Goal: Task Accomplishment & Management: Manage account settings

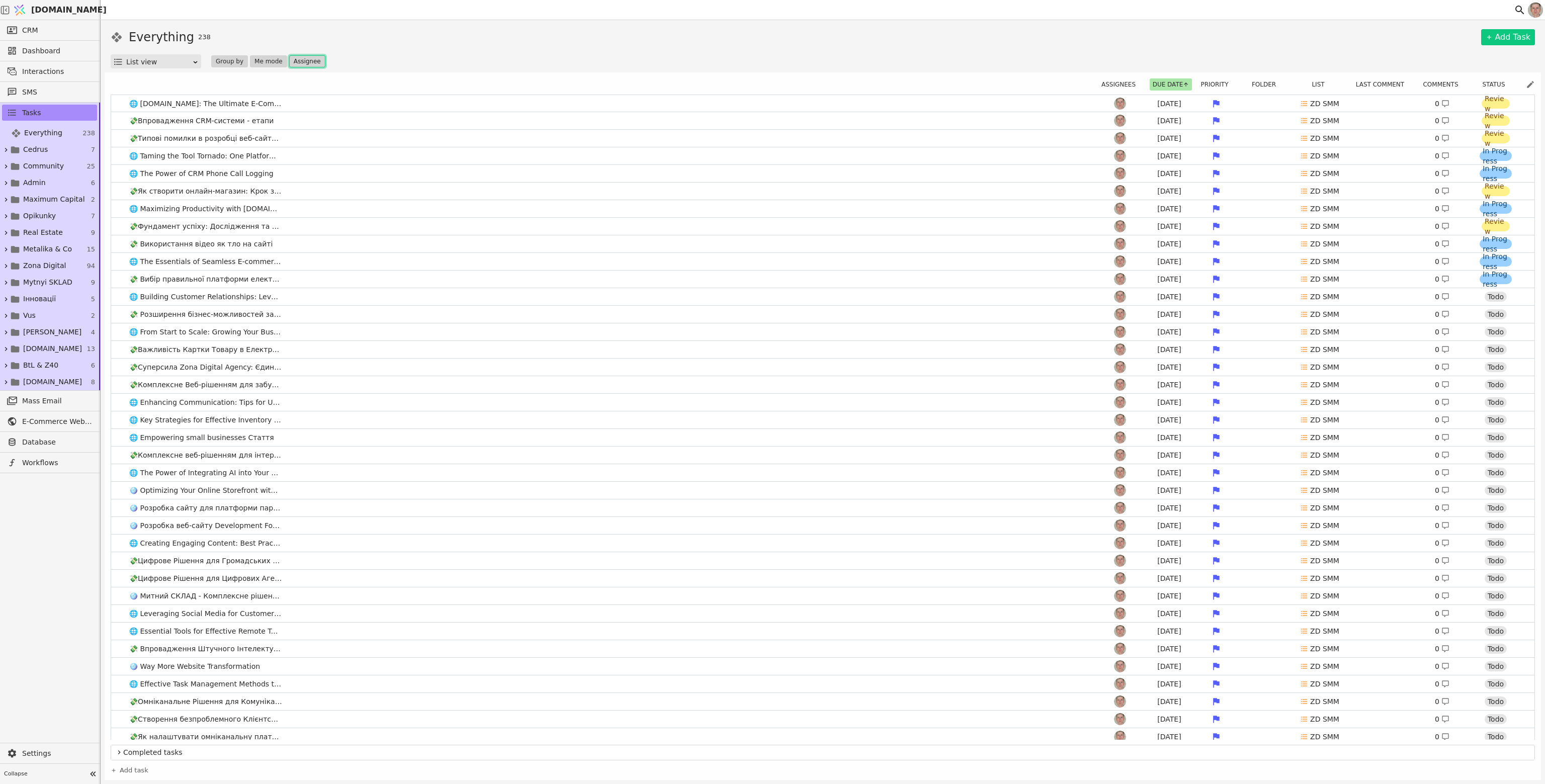
click at [307, 60] on button "Assignee" at bounding box center [307, 62] width 36 height 12
click at [347, 98] on div "[DEMOGRAPHIC_DATA]" at bounding box center [334, 98] width 100 height 18
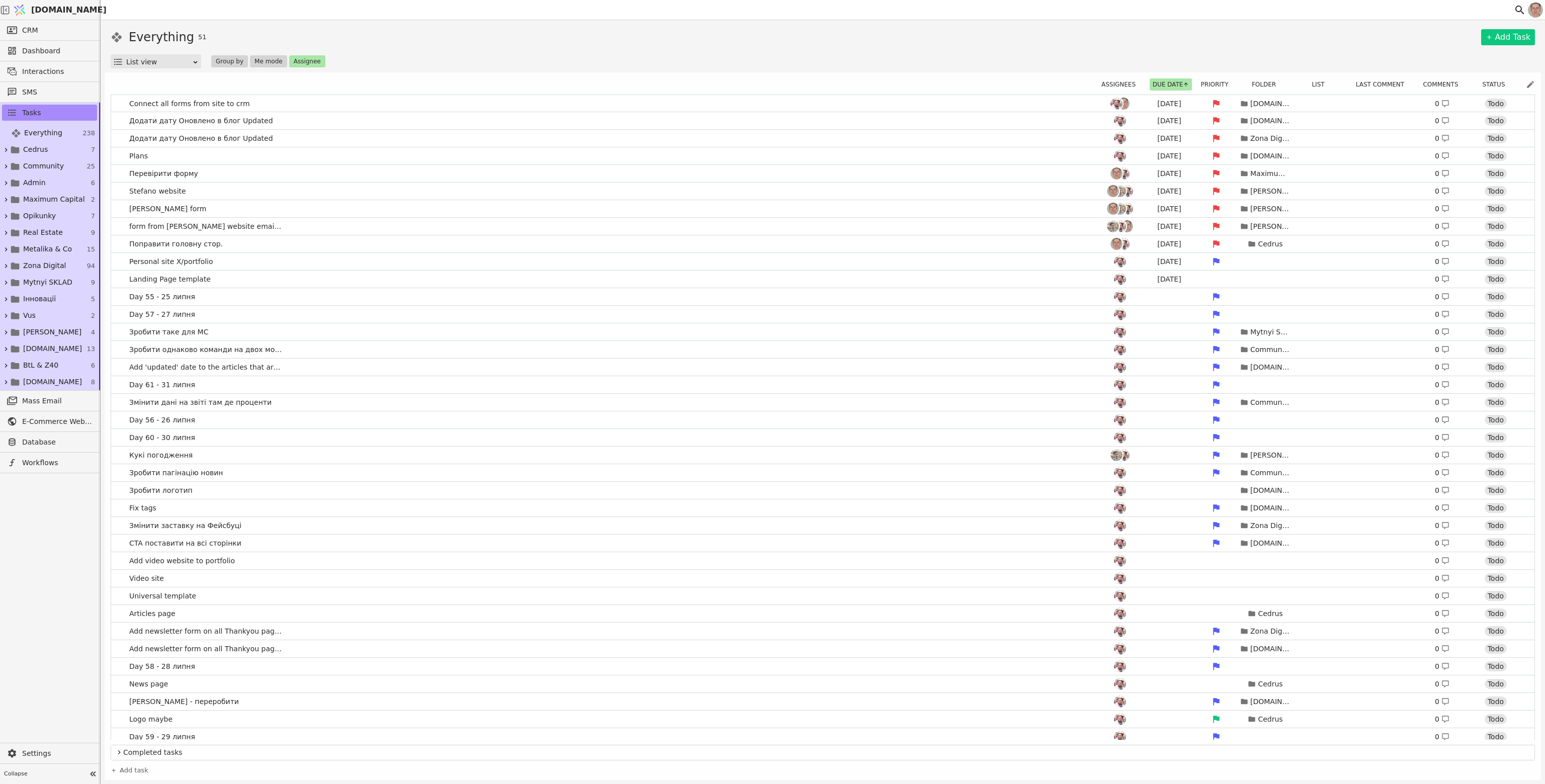
click at [494, 41] on div "Everything 51 Add Task" at bounding box center [823, 37] width 1424 height 18
click at [258, 58] on button "Me mode" at bounding box center [268, 62] width 37 height 12
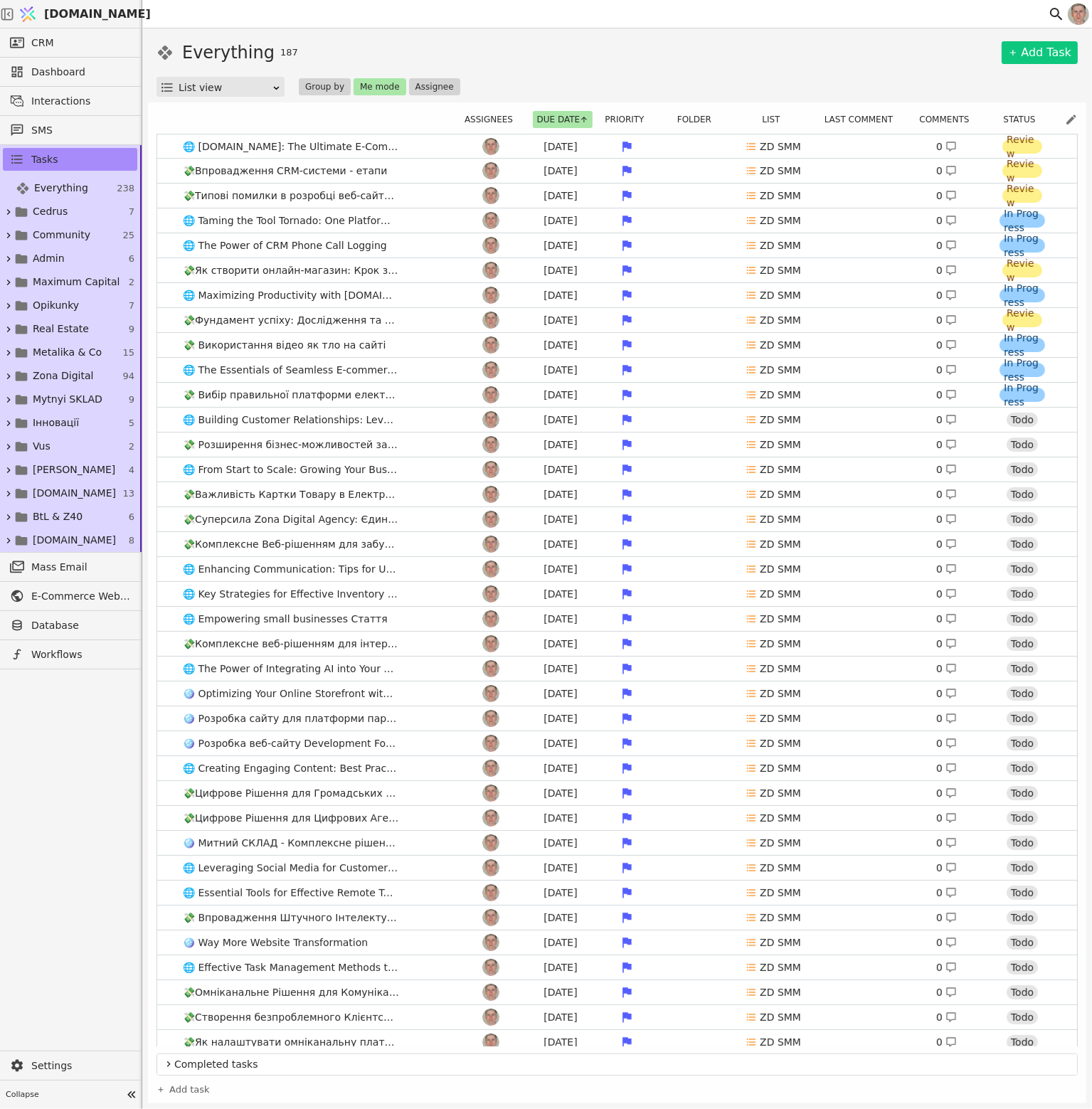
click at [531, 84] on div "List view Group by Me mode Assignee" at bounding box center [617, 86] width 921 height 20
click at [421, 82] on button "Assignee" at bounding box center [434, 87] width 51 height 17
click at [440, 150] on div "[DEMOGRAPHIC_DATA]" at bounding box center [473, 138] width 142 height 26
click at [372, 82] on button "Me mode" at bounding box center [379, 87] width 53 height 17
